Goal: Find specific page/section: Find specific page/section

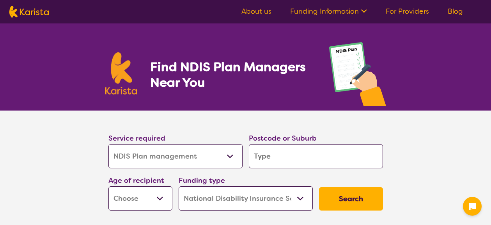
select select "NDIS Plan management"
select select "NDIS"
select select "NDIS Plan management"
select select "NDIS"
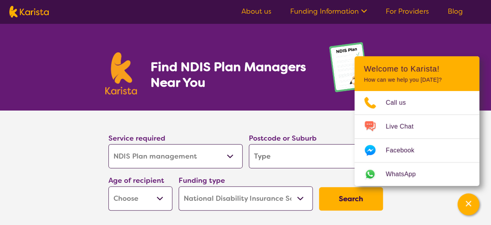
click at [478, 34] on div "Find NDIS Plan Managers Near You" at bounding box center [245, 66] width 491 height 87
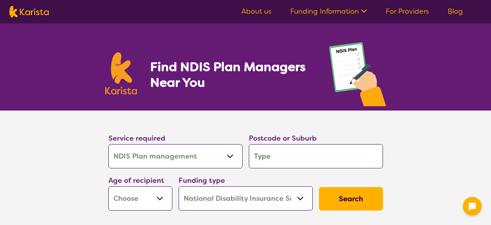
select select "NDIS Plan management"
select select "NDIS"
select select "NDIS Plan management"
select select "NDIS"
